Goal: Task Accomplishment & Management: Manage account settings

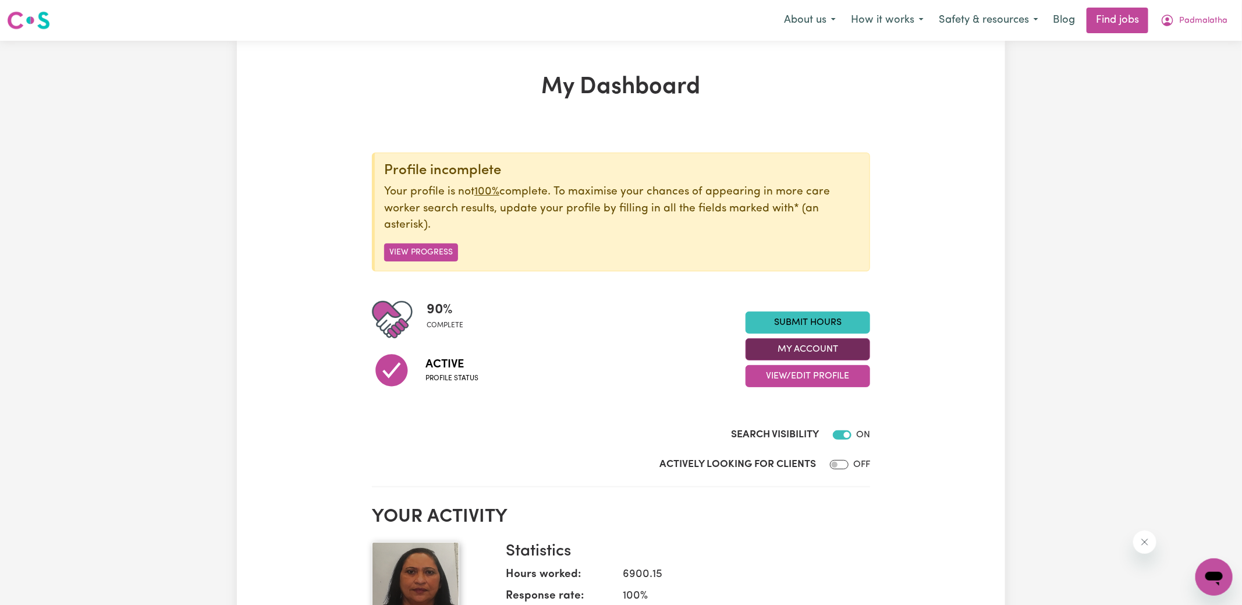
click at [779, 352] on button "My Account" at bounding box center [808, 349] width 125 height 22
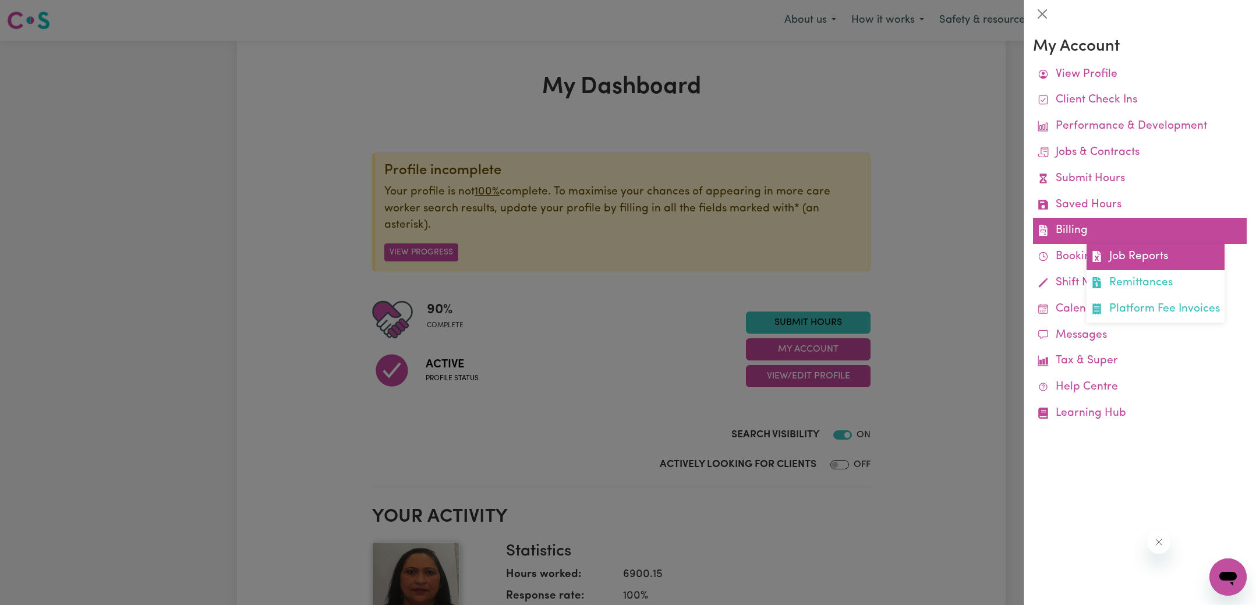
click at [1112, 258] on link "Job Reports" at bounding box center [1155, 257] width 138 height 26
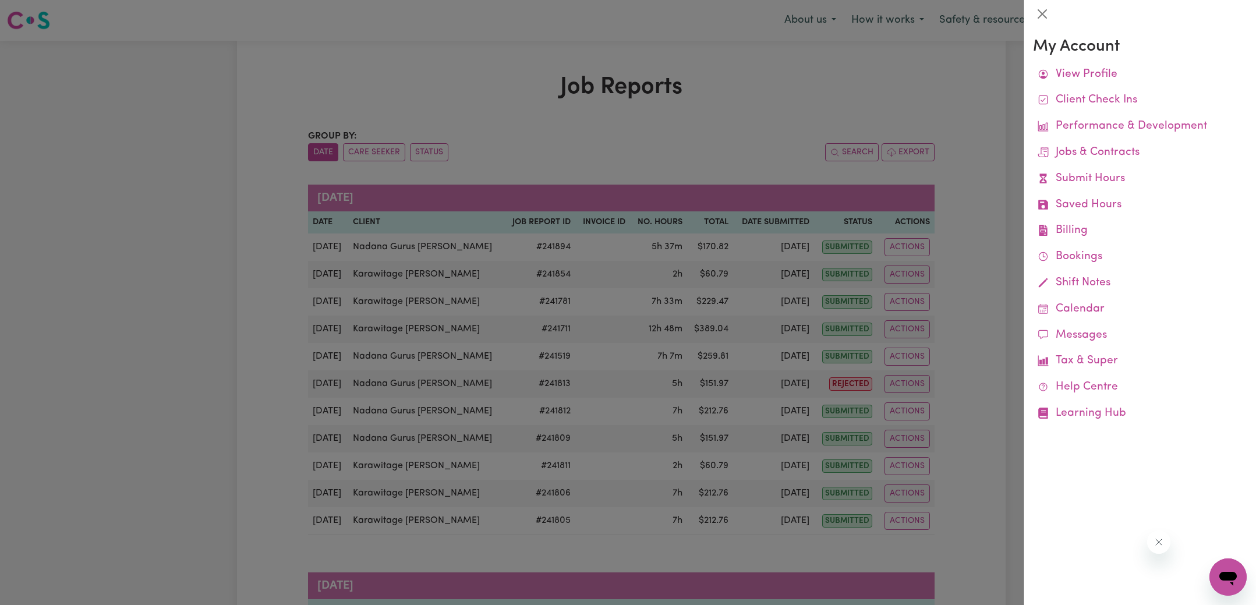
click at [769, 118] on div at bounding box center [628, 302] width 1256 height 605
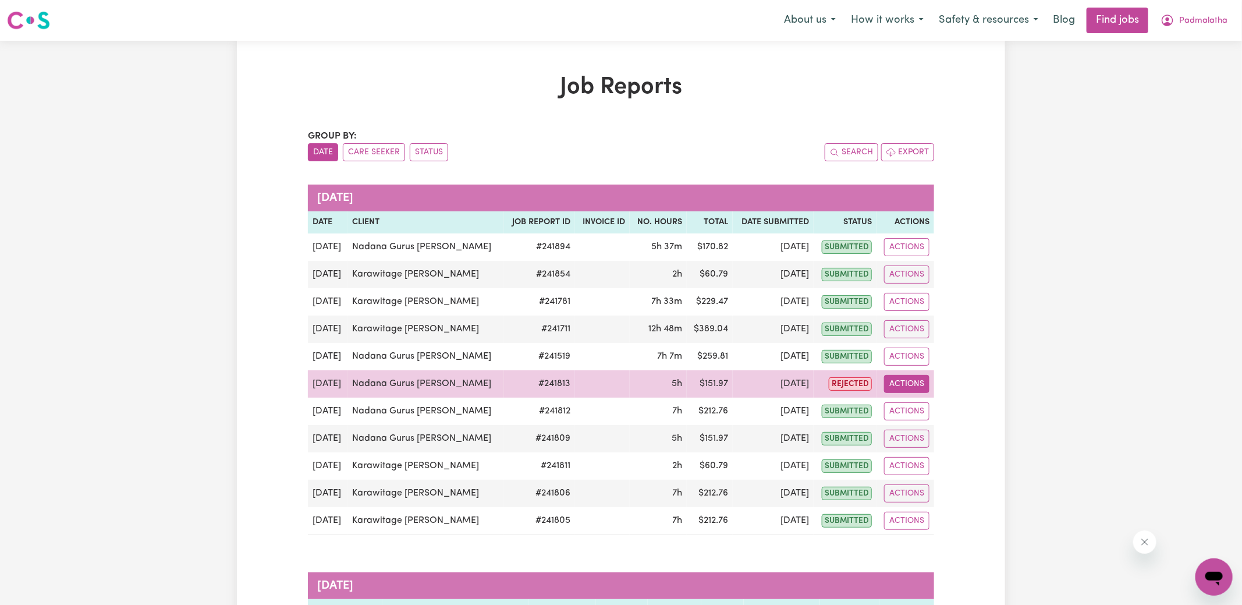
click at [895, 378] on button "Actions" at bounding box center [906, 384] width 45 height 18
click at [926, 399] on link "View Job Report" at bounding box center [936, 410] width 100 height 23
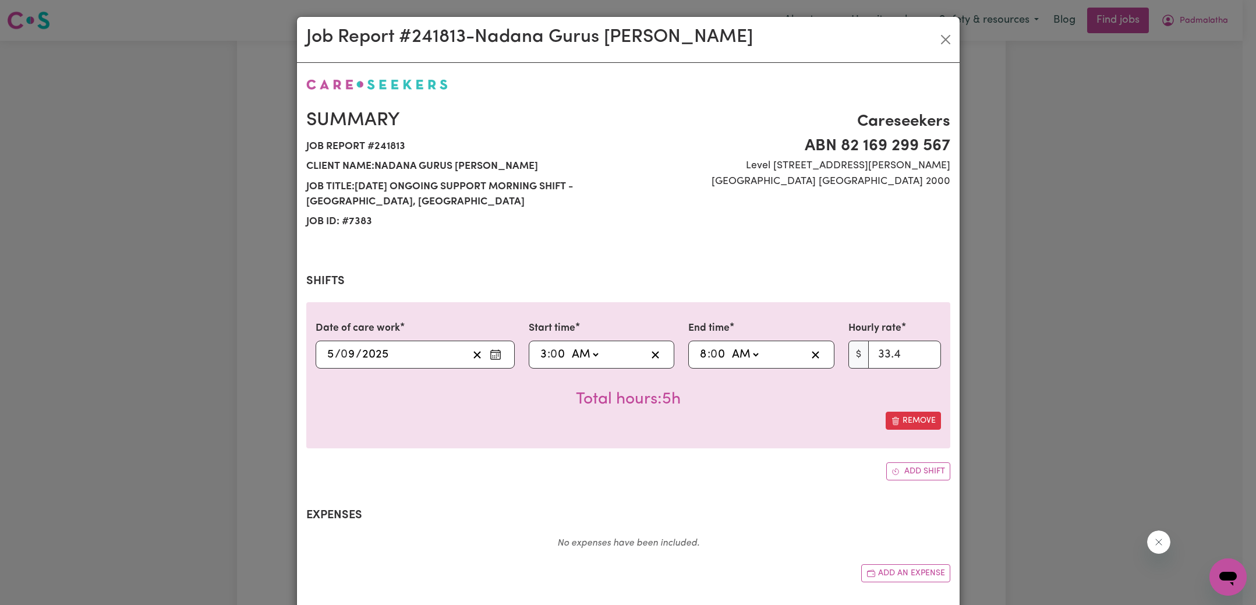
select select "33.4-Weekday"
click at [699, 355] on input "8" at bounding box center [703, 354] width 8 height 17
type input "01:00"
type input "1"
type input "10:00"
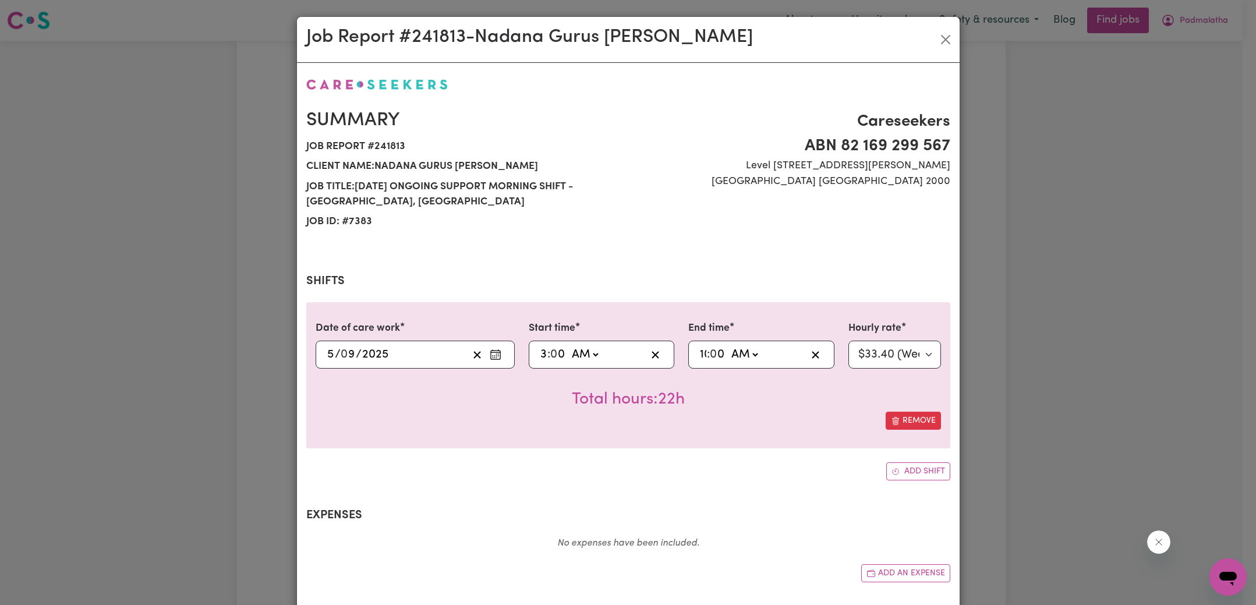
type input "10"
click at [686, 458] on div "Date of care work [DATE] 5 / 0 9 / 2025 Start time 03:00 3 : 0 0 AM PM End time…" at bounding box center [628, 391] width 644 height 178
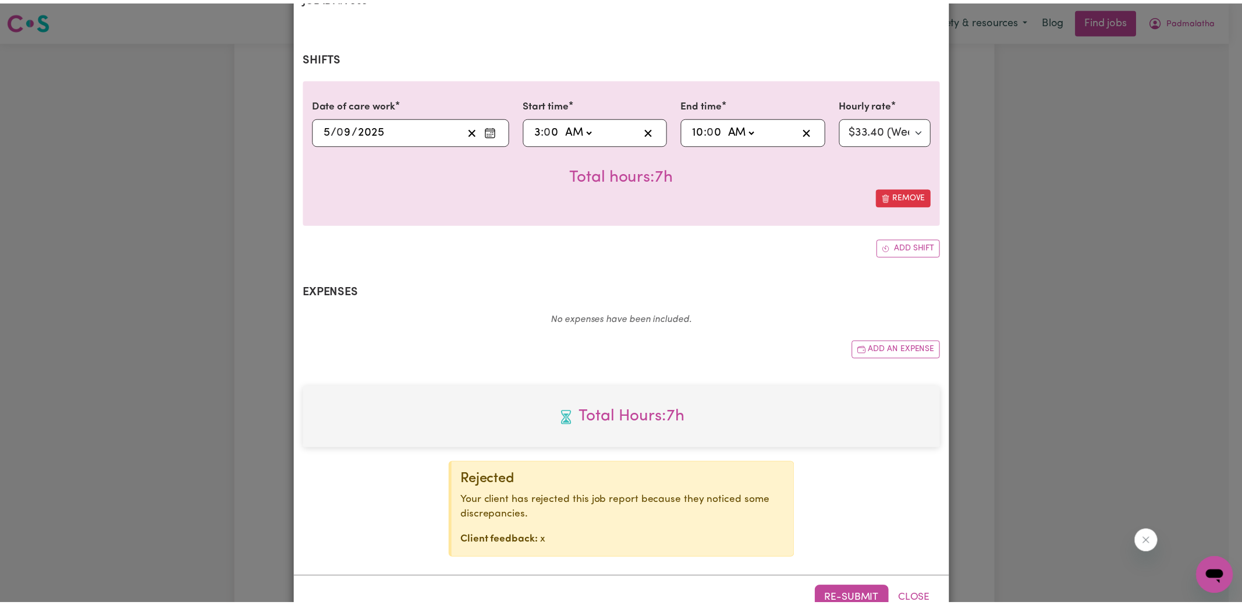
scroll to position [256, 0]
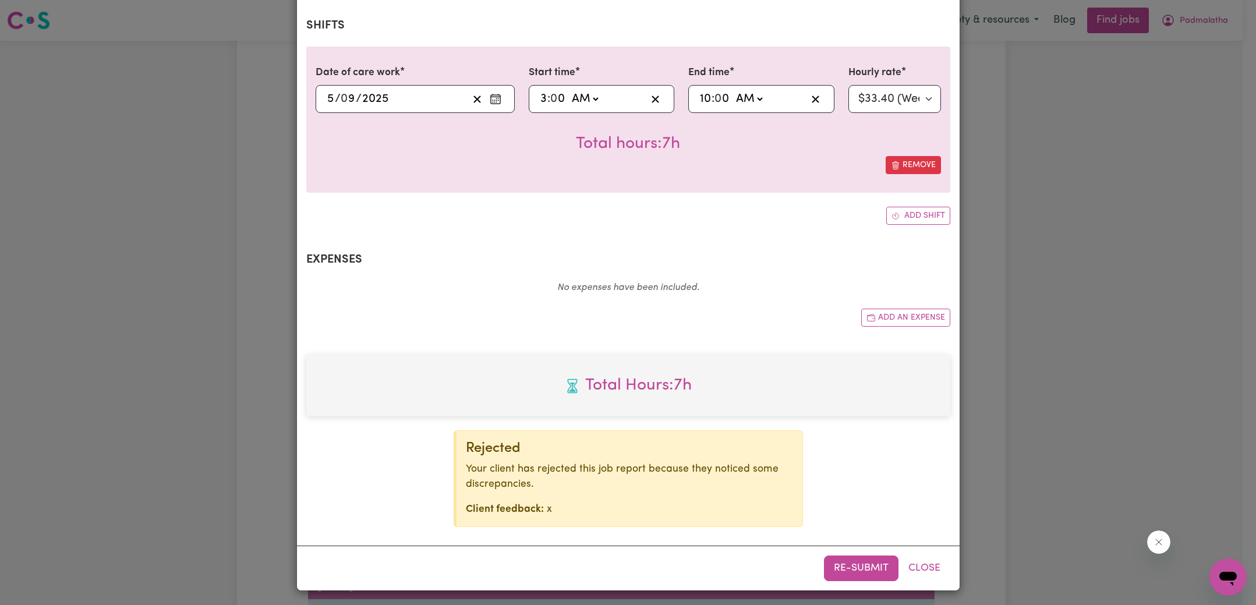
drag, startPoint x: 852, startPoint y: 561, endPoint x: 890, endPoint y: 446, distance: 121.3
click at [852, 562] on button "Re-submit" at bounding box center [861, 568] width 75 height 26
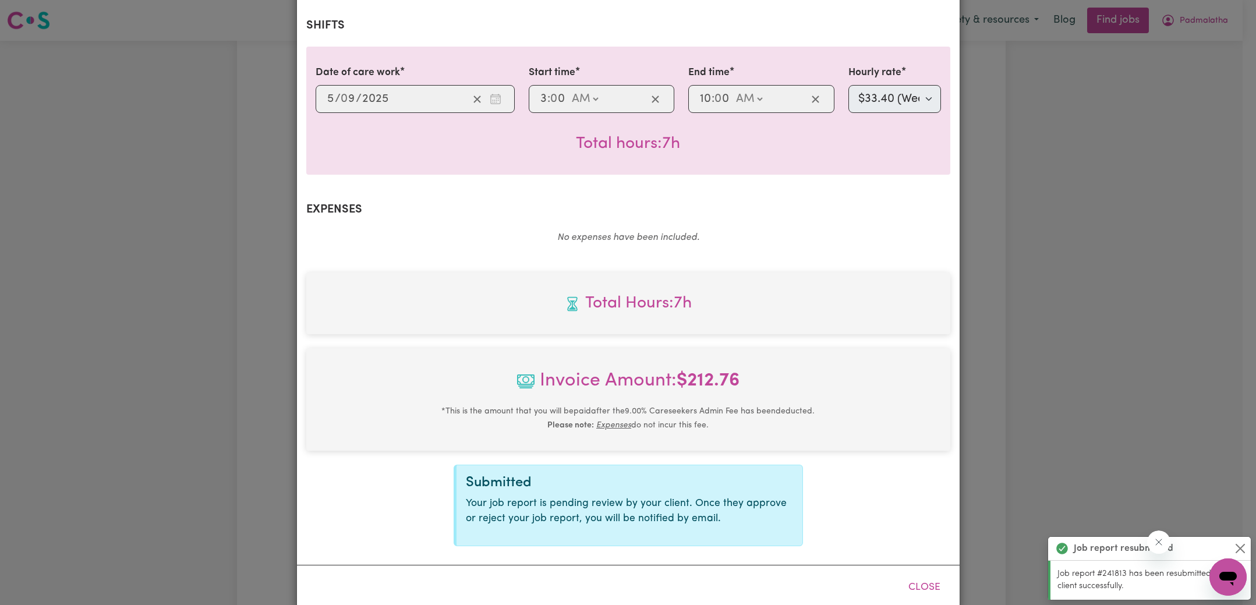
click at [1047, 246] on div "Job Report # 241813 - [PERSON_NAME] [PERSON_NAME] Summary Job report # 241813 C…" at bounding box center [628, 302] width 1256 height 605
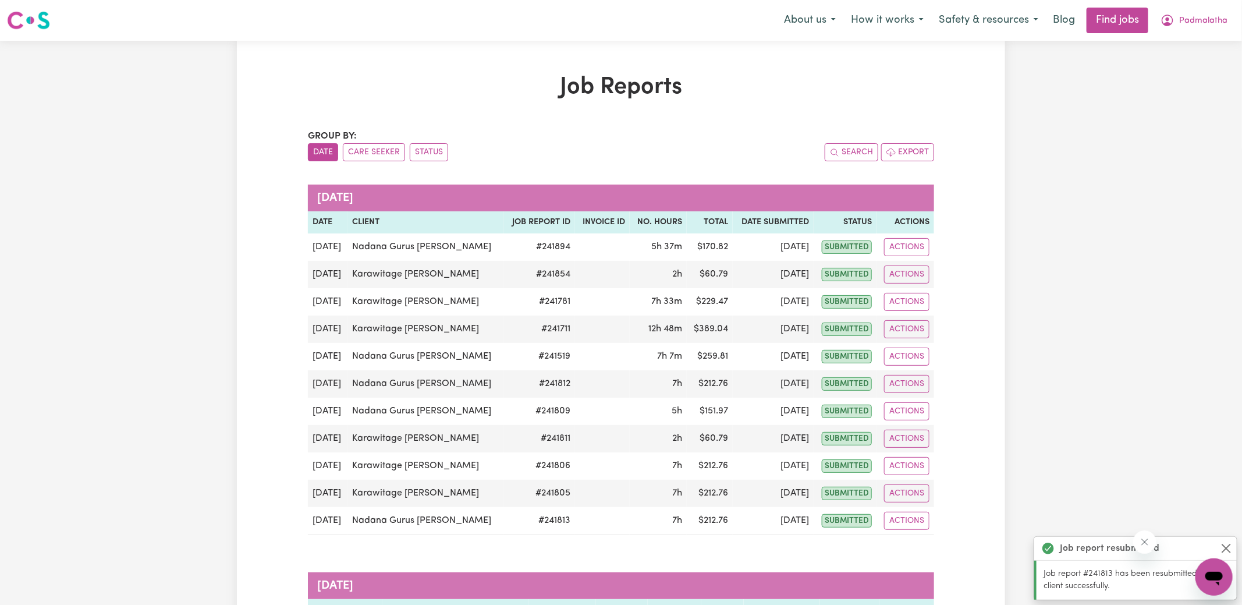
click at [447, 149] on ul "Date Care Seeker Status" at bounding box center [464, 152] width 313 height 18
click at [441, 150] on button "Status" at bounding box center [429, 152] width 38 height 18
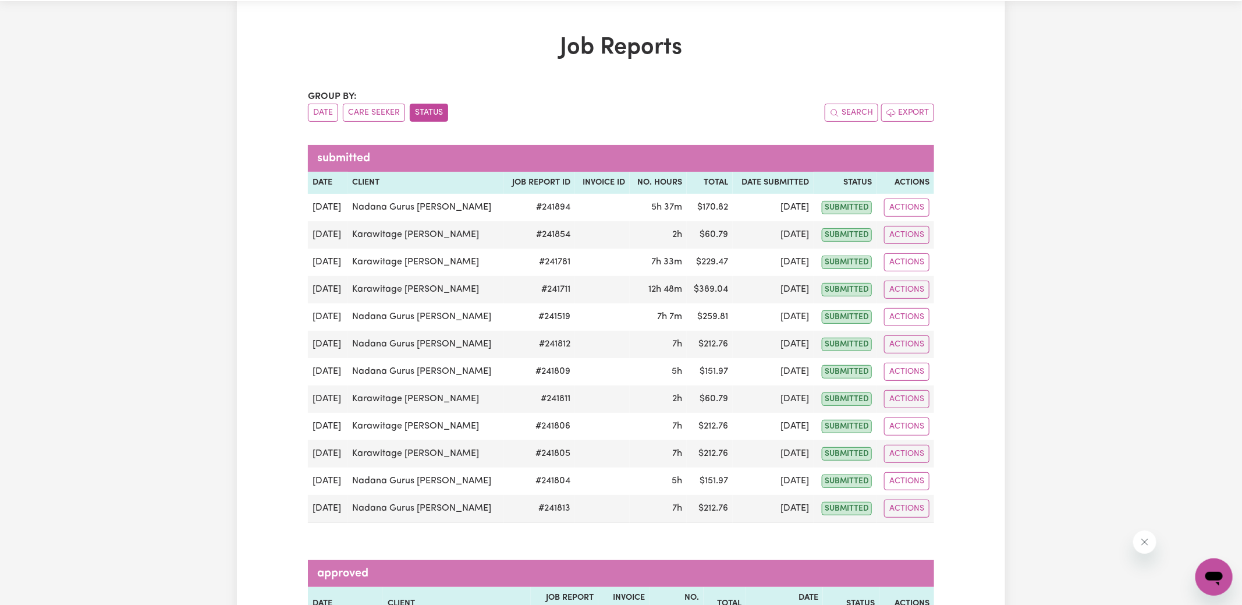
scroll to position [0, 0]
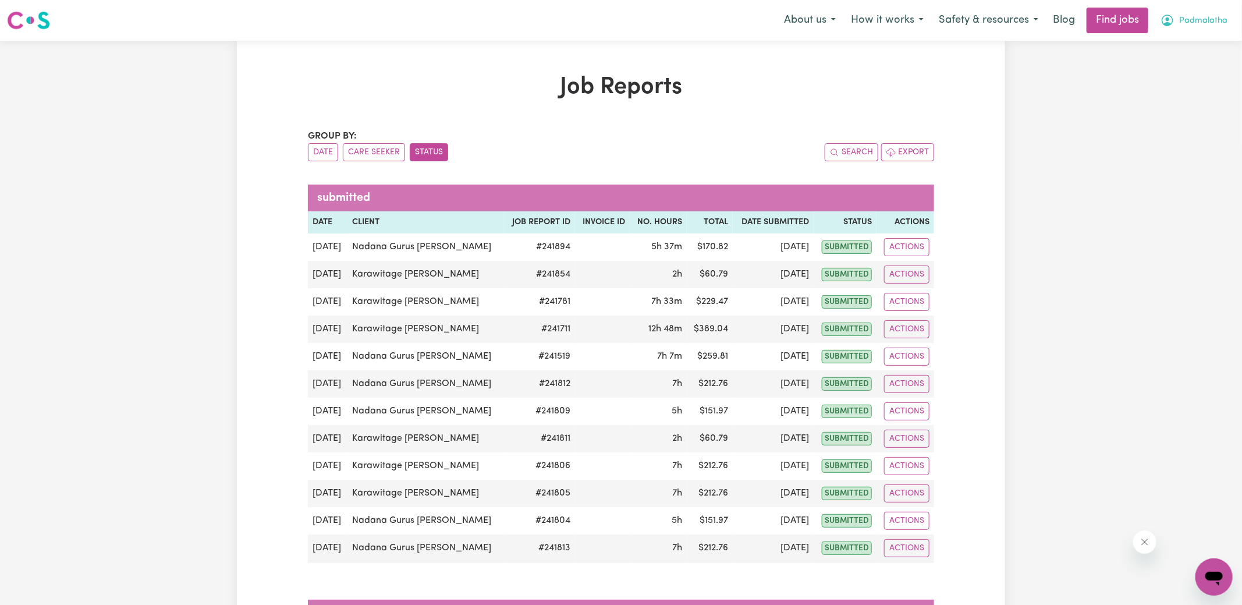
click at [1171, 29] on button "Padmalatha" at bounding box center [1194, 20] width 82 height 24
click at [1163, 78] on link "Logout" at bounding box center [1189, 89] width 92 height 22
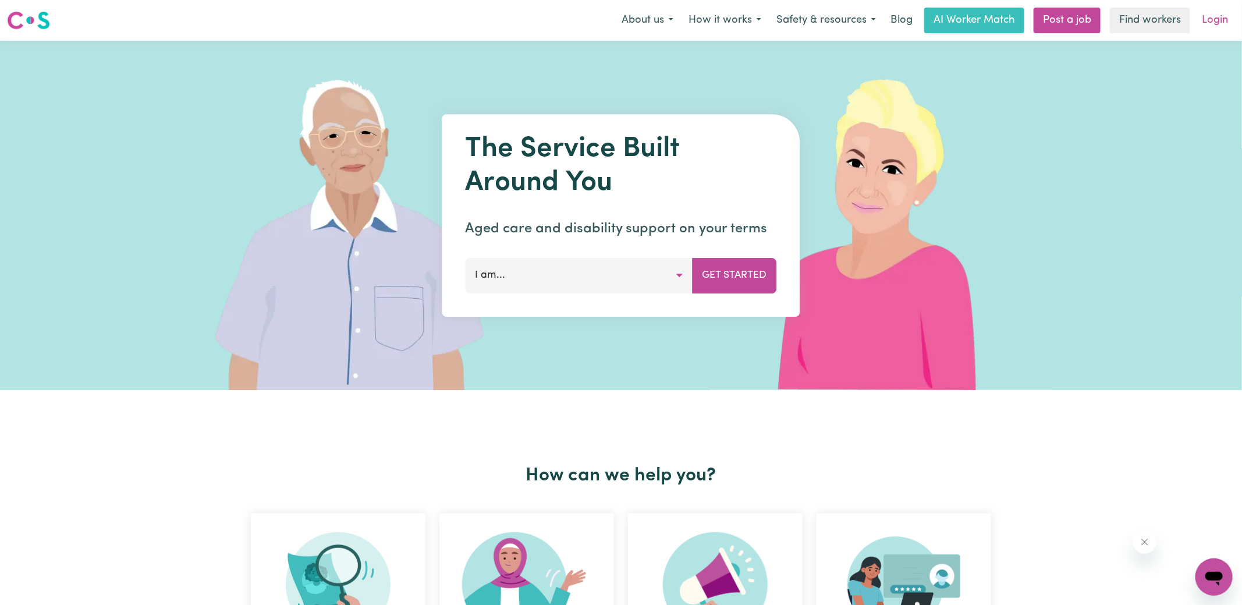
click at [1210, 20] on link "Login" at bounding box center [1215, 21] width 40 height 26
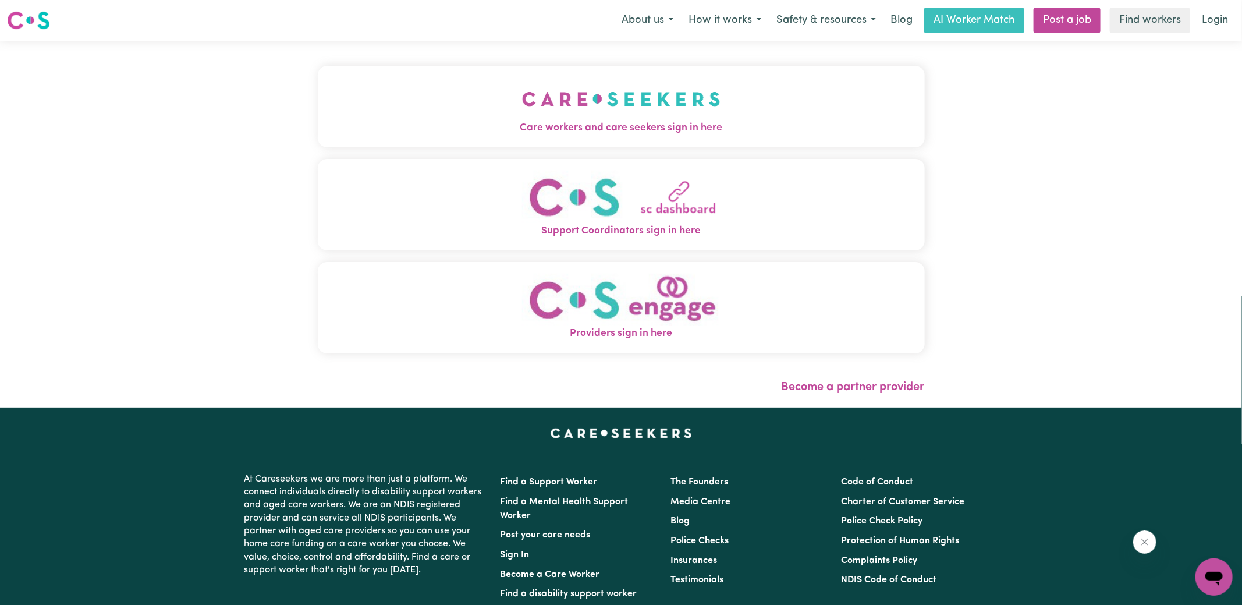
click at [685, 95] on img "Care workers and care seekers sign in here" at bounding box center [621, 98] width 198 height 43
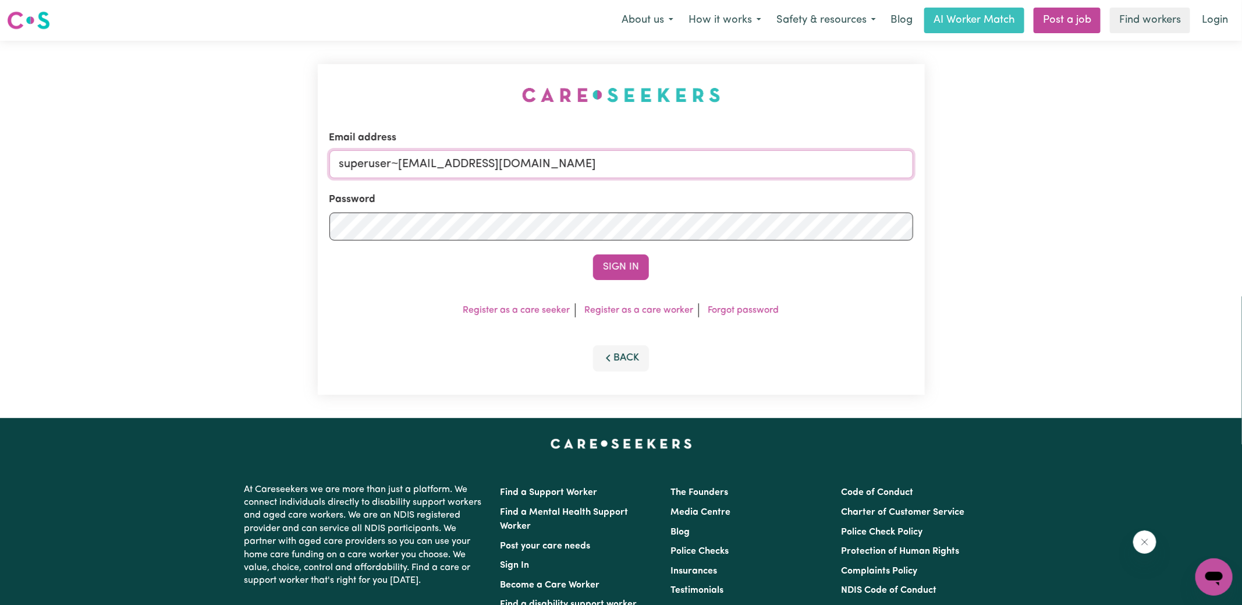
drag, startPoint x: 398, startPoint y: 162, endPoint x: 996, endPoint y: 216, distance: 600.3
click at [996, 216] on div "Email address superuser~[EMAIL_ADDRESS][DOMAIN_NAME] Password Sign In Register …" at bounding box center [621, 229] width 1242 height 377
type input "[EMAIL_ADDRESS][DOMAIN_NAME]"
click at [593, 254] on button "Sign In" at bounding box center [621, 267] width 56 height 26
